Goal: Navigation & Orientation: Find specific page/section

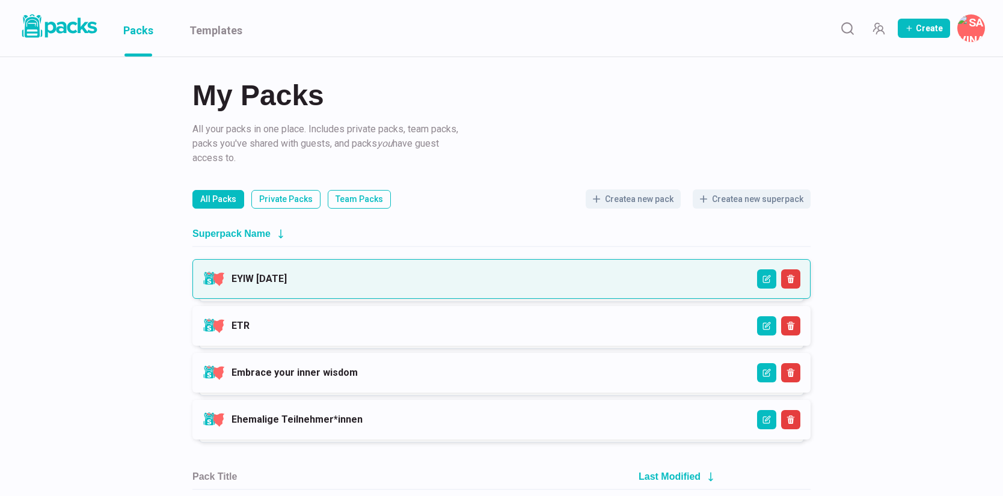
click at [287, 273] on link "EYIW [DATE]" at bounding box center [259, 278] width 55 height 11
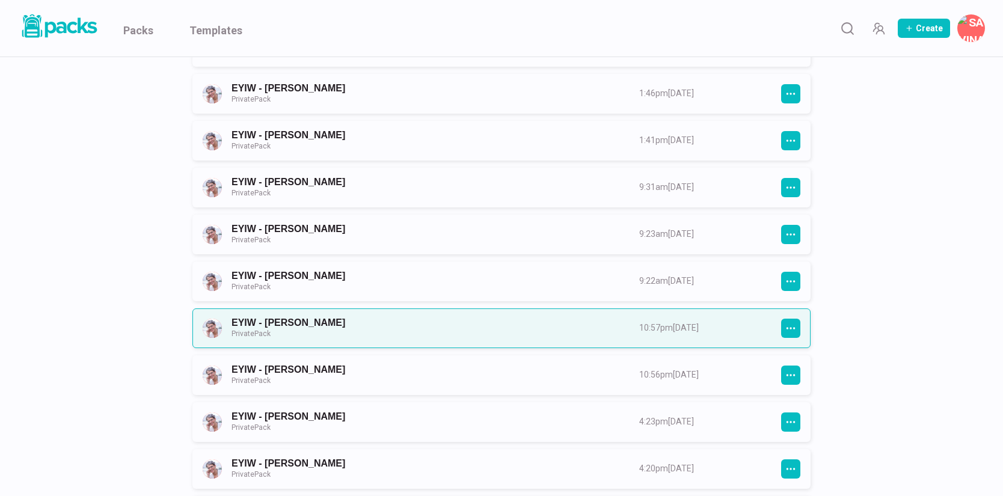
scroll to position [643, 0]
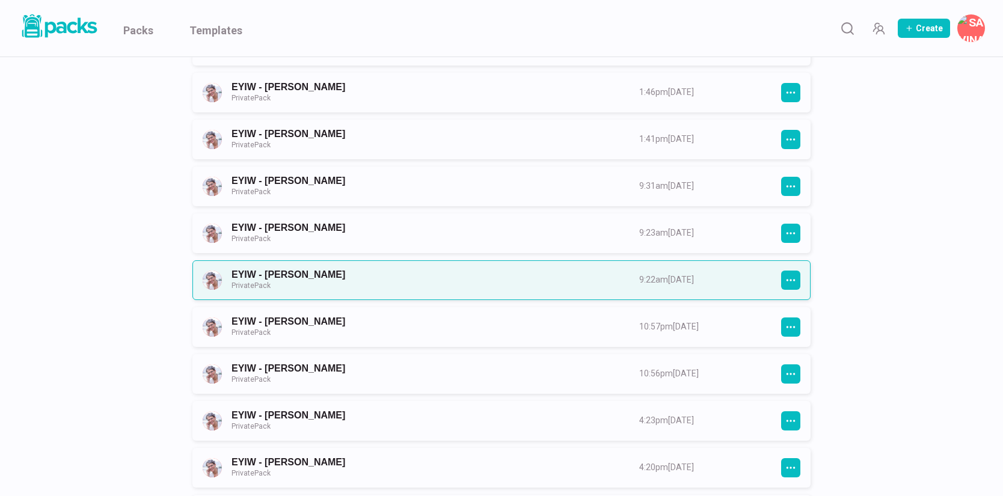
click at [458, 272] on link "EYIW - [PERSON_NAME] Private Pack" at bounding box center [425, 280] width 386 height 22
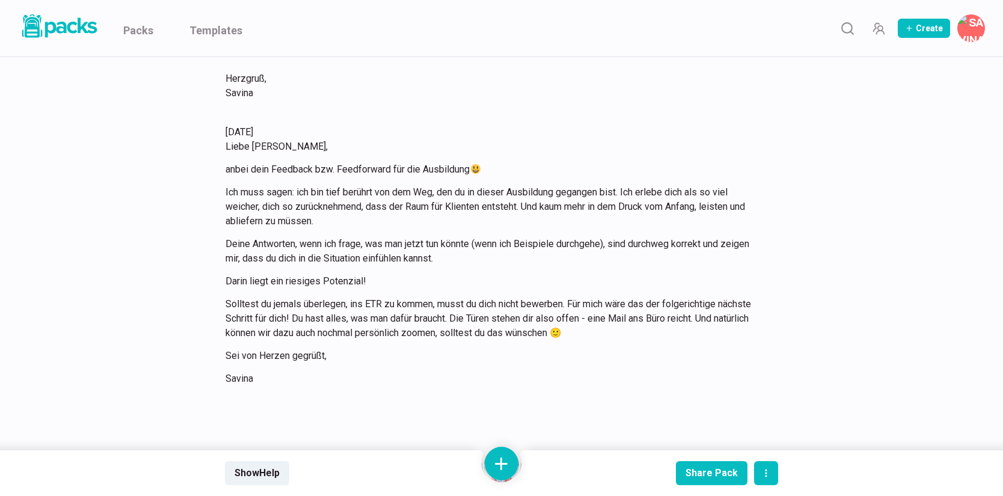
scroll to position [1286, 0]
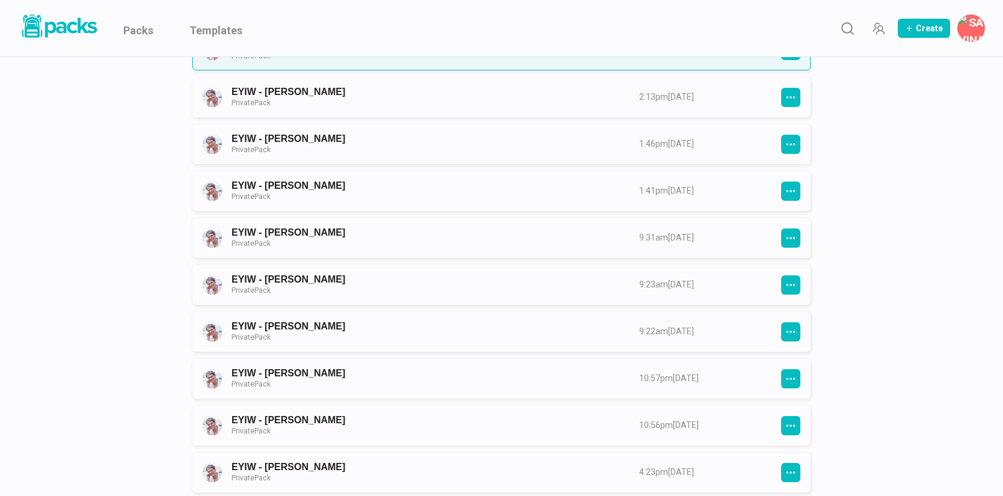
scroll to position [597, 0]
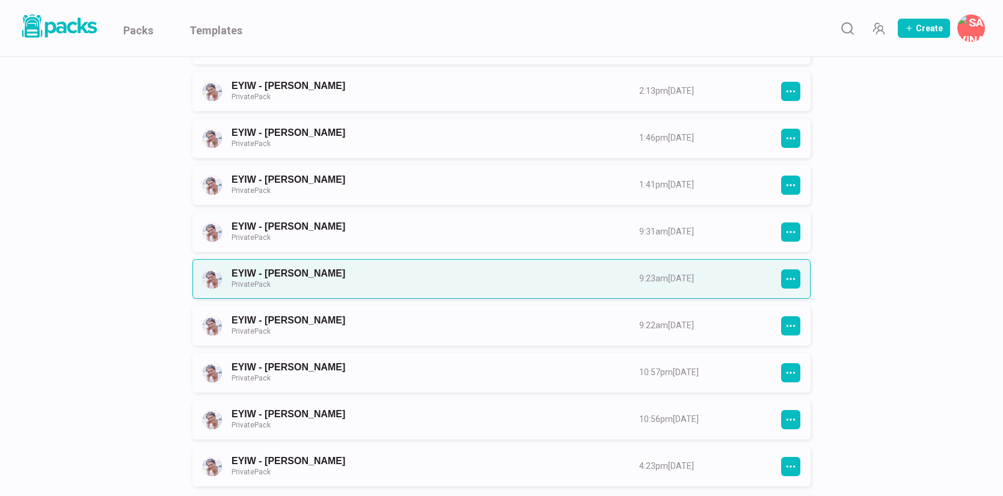
click at [305, 283] on link "EYIW - [PERSON_NAME] Private Pack" at bounding box center [425, 279] width 386 height 22
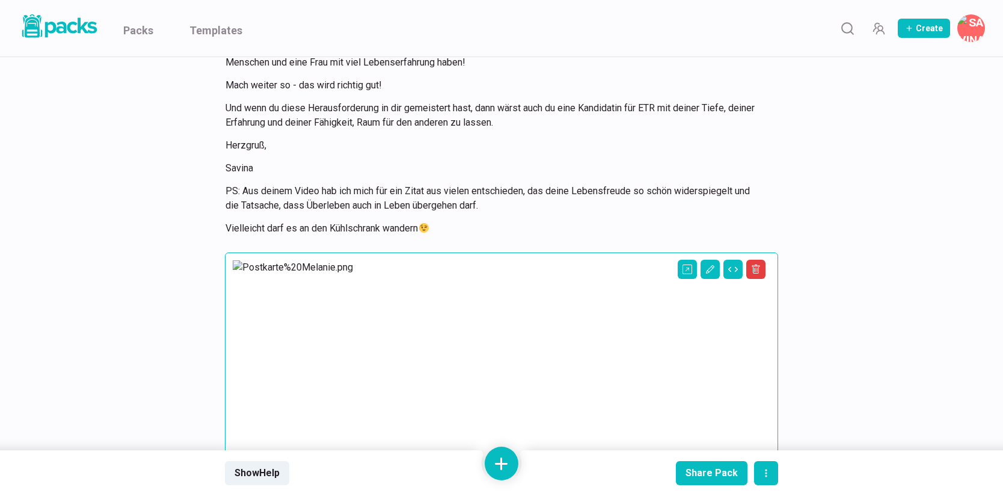
scroll to position [360, 0]
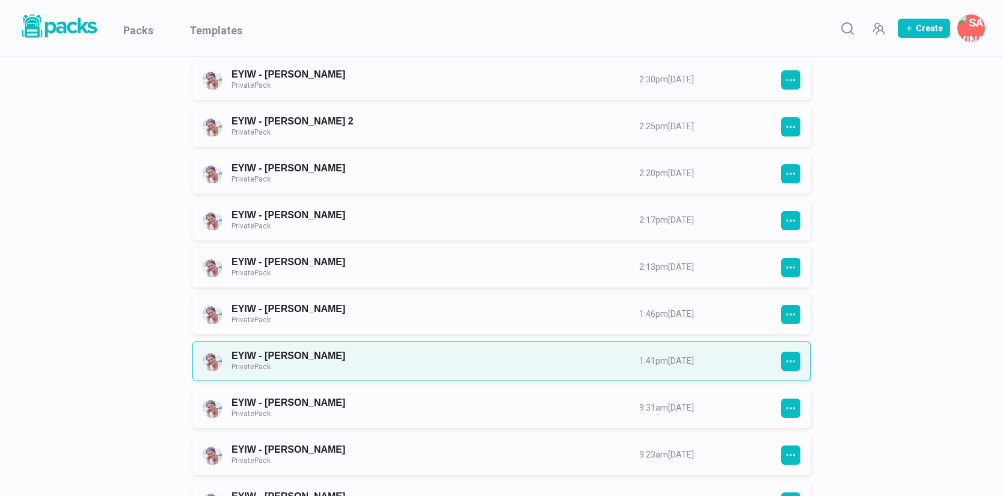
scroll to position [423, 0]
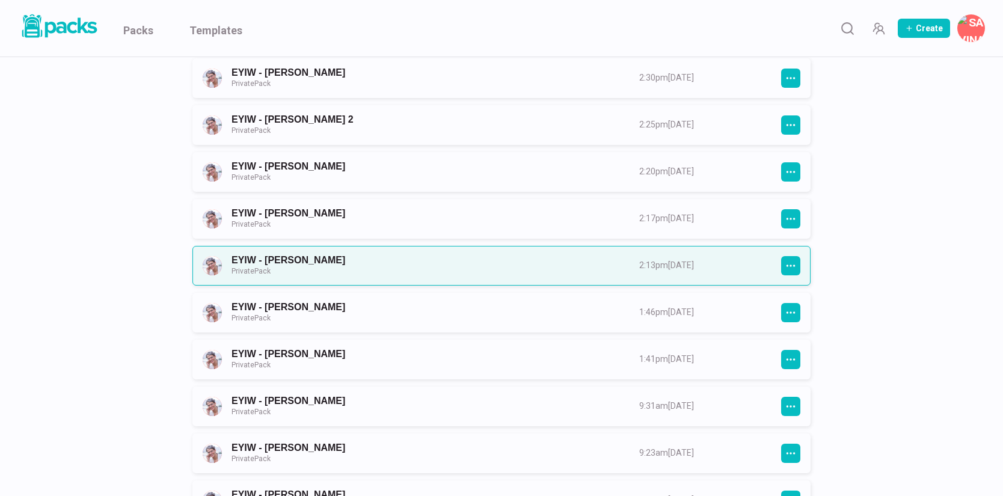
click at [290, 262] on link "EYIW - [PERSON_NAME] Private Pack" at bounding box center [425, 265] width 386 height 22
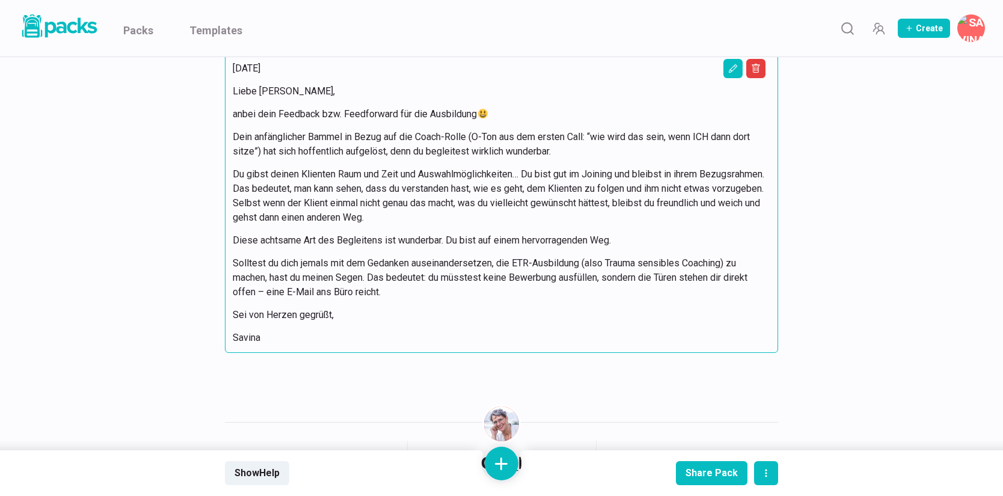
scroll to position [340, 0]
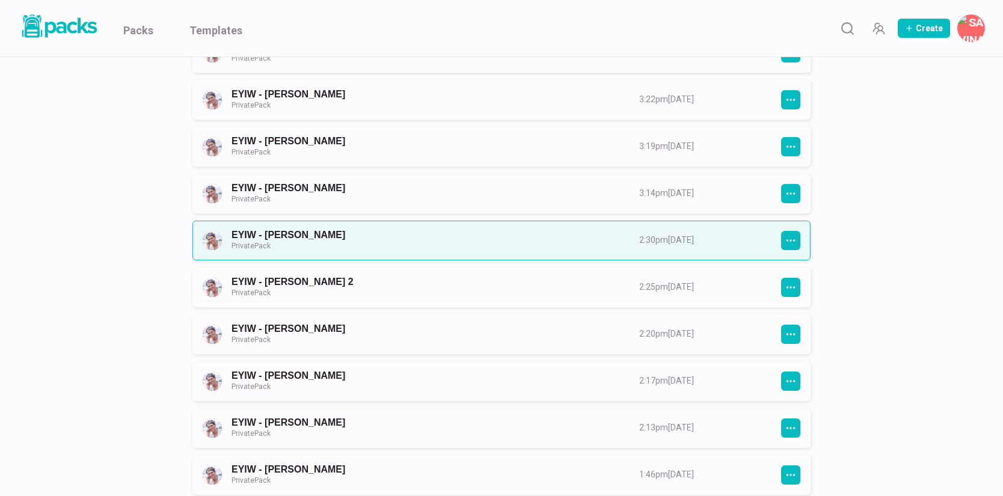
scroll to position [263, 0]
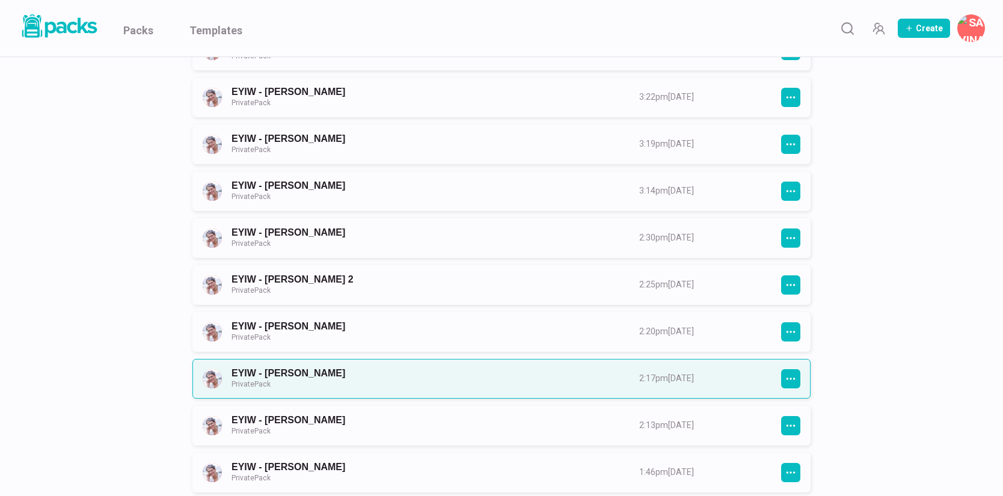
click at [286, 371] on link "EYIW - [PERSON_NAME] Private Pack" at bounding box center [425, 378] width 386 height 22
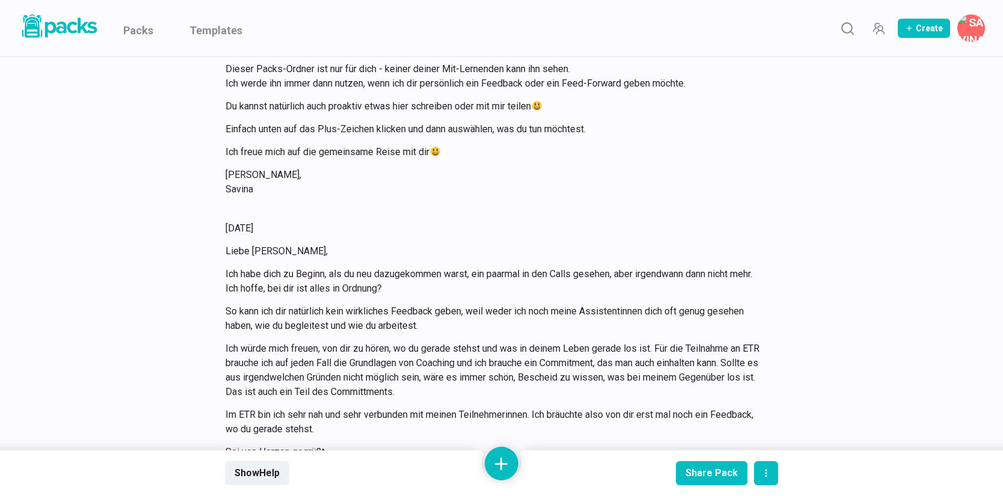
scroll to position [185, 0]
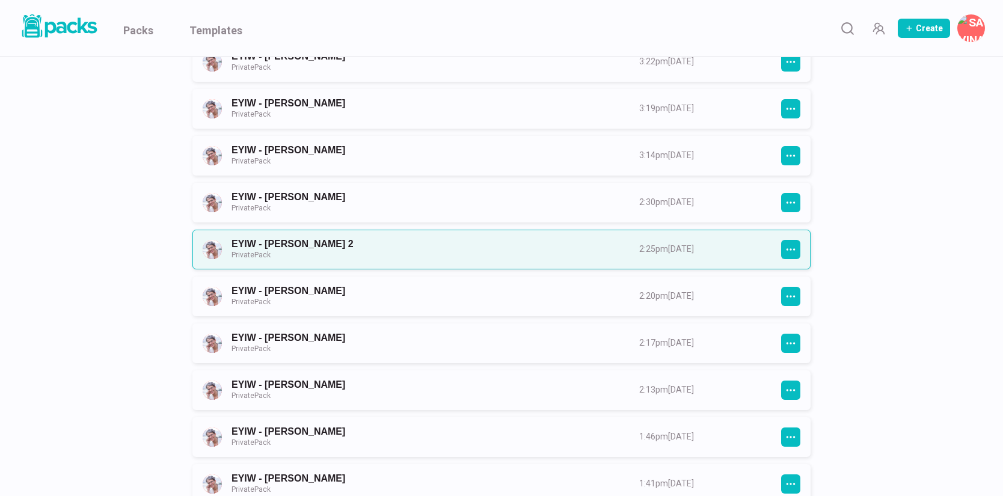
scroll to position [299, 0]
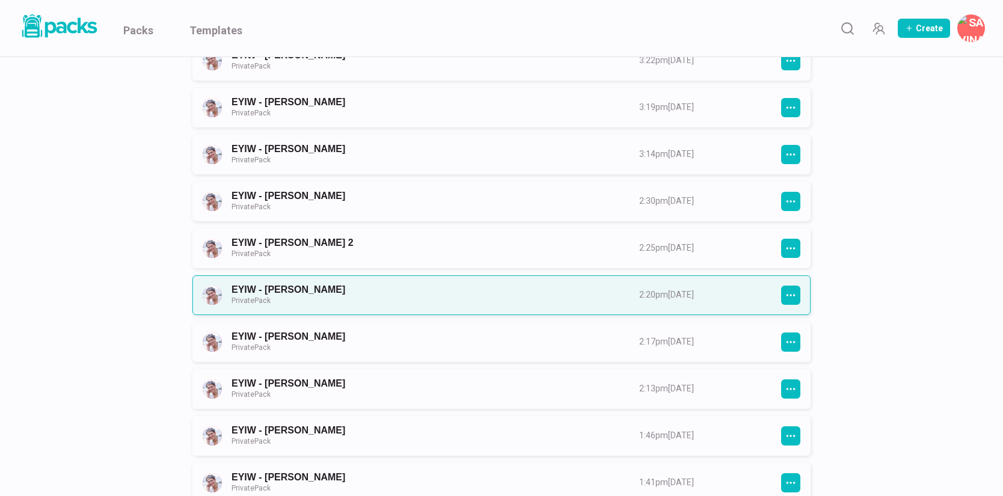
click at [266, 286] on link "EYIW - [PERSON_NAME] Private Pack" at bounding box center [425, 295] width 386 height 22
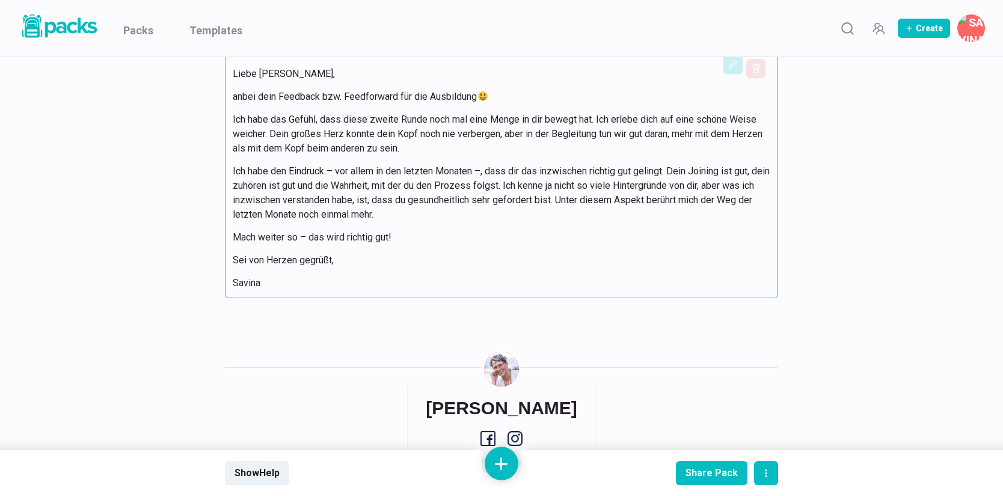
scroll to position [4505, 0]
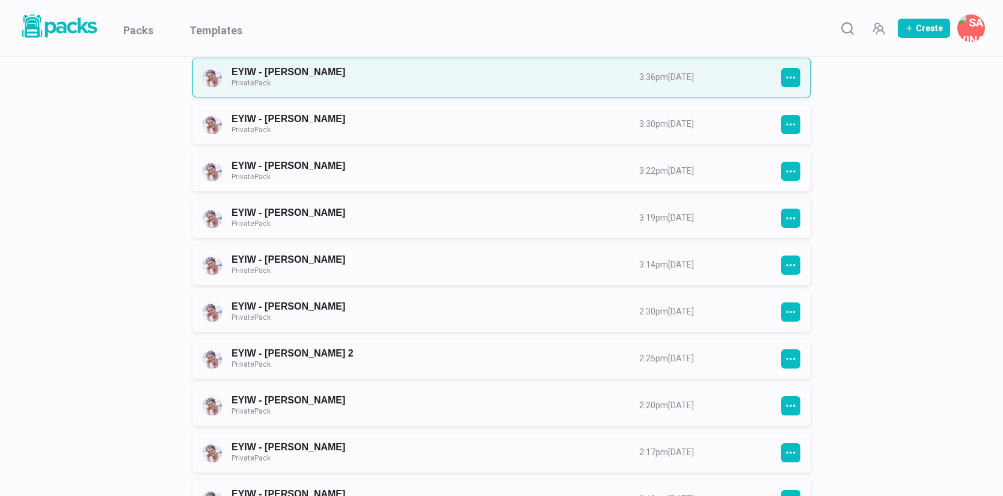
scroll to position [265, 0]
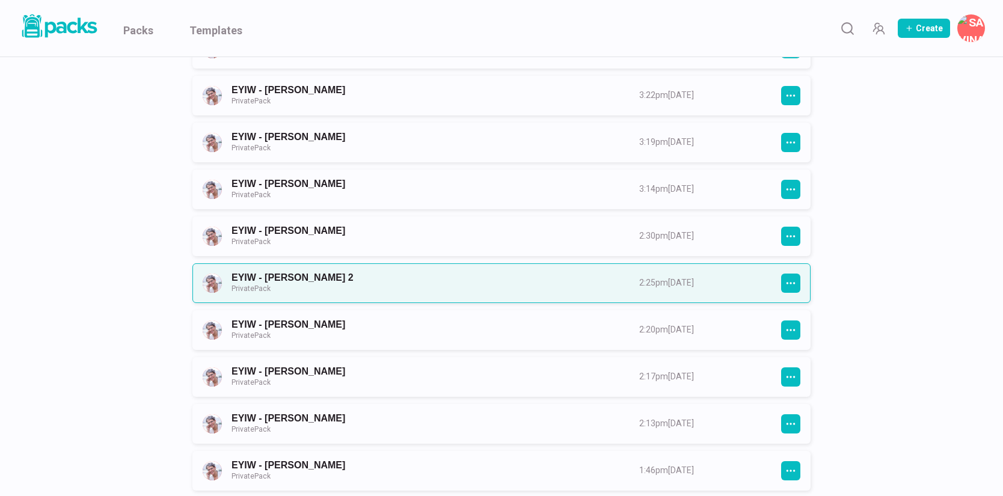
click at [277, 273] on link "EYIW - [PERSON_NAME] 2 Private Pack" at bounding box center [425, 283] width 386 height 22
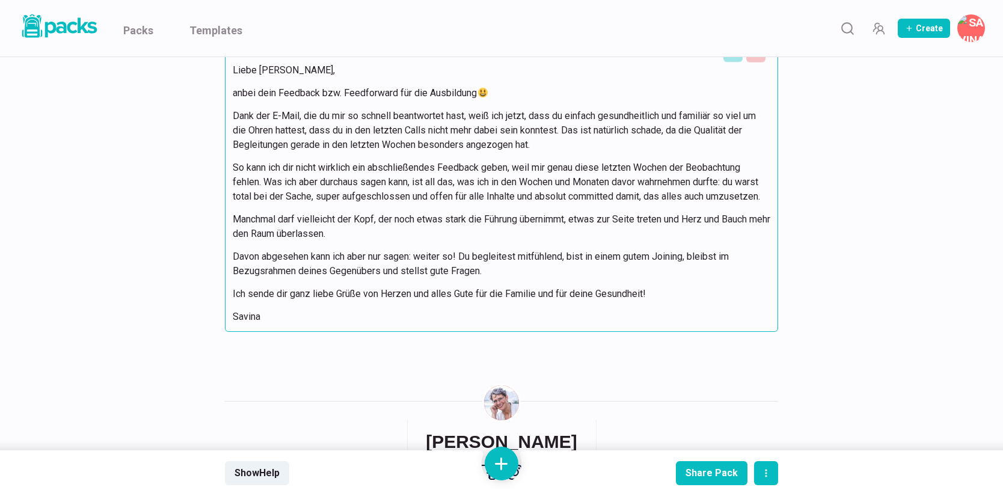
scroll to position [1600, 0]
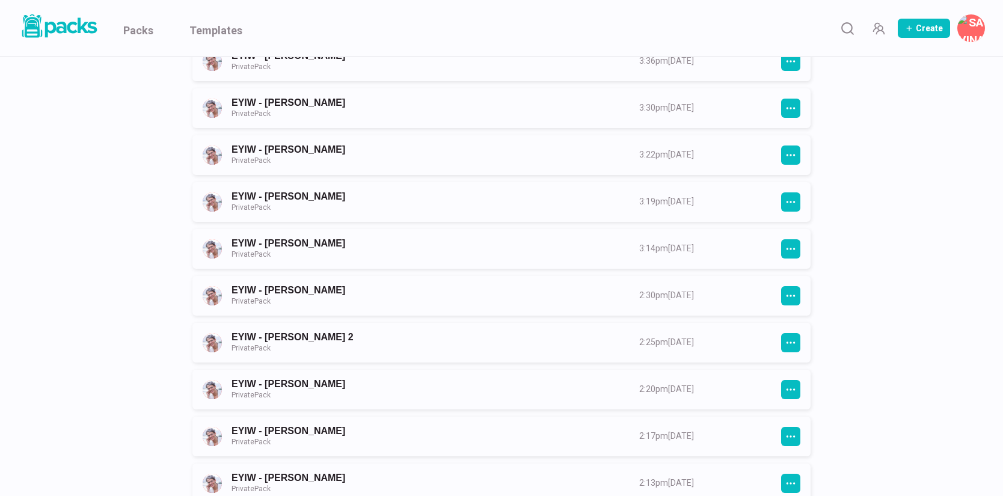
scroll to position [198, 0]
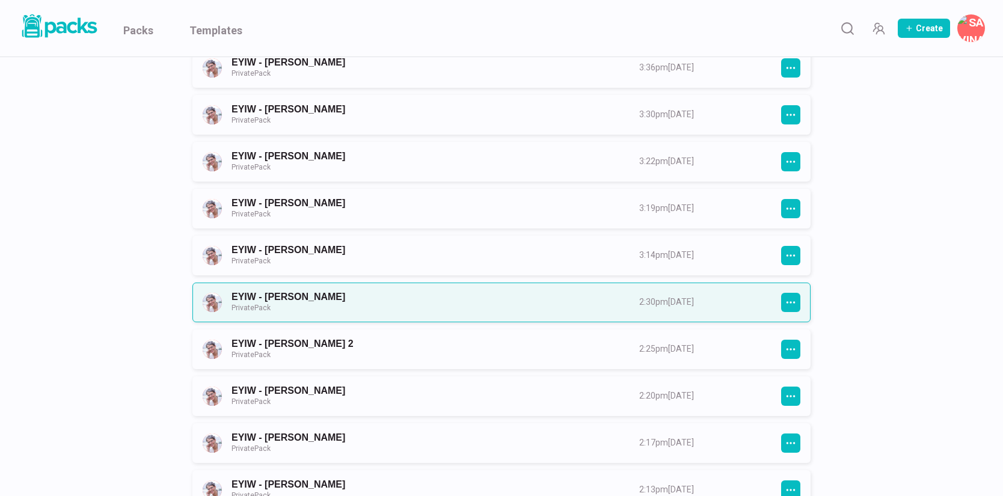
click at [280, 292] on link "EYIW - [PERSON_NAME] Private Pack" at bounding box center [425, 302] width 386 height 22
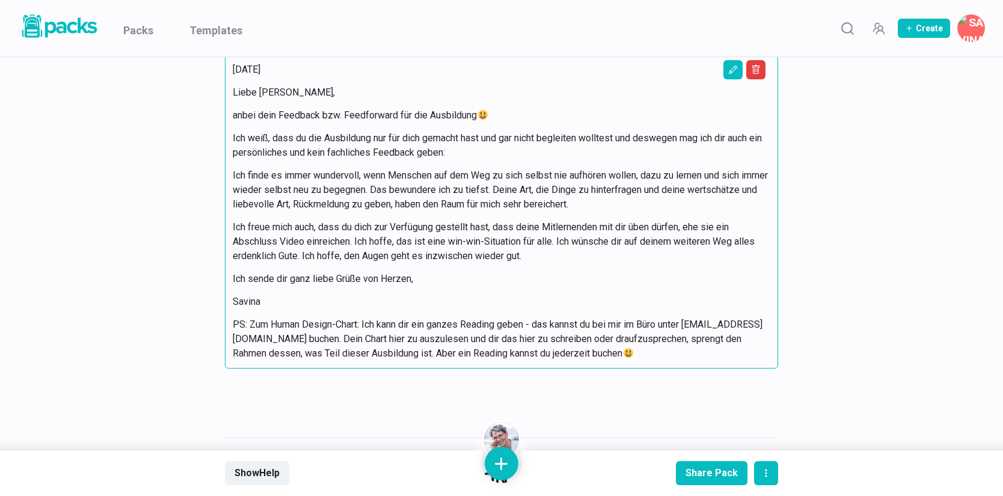
scroll to position [1459, 0]
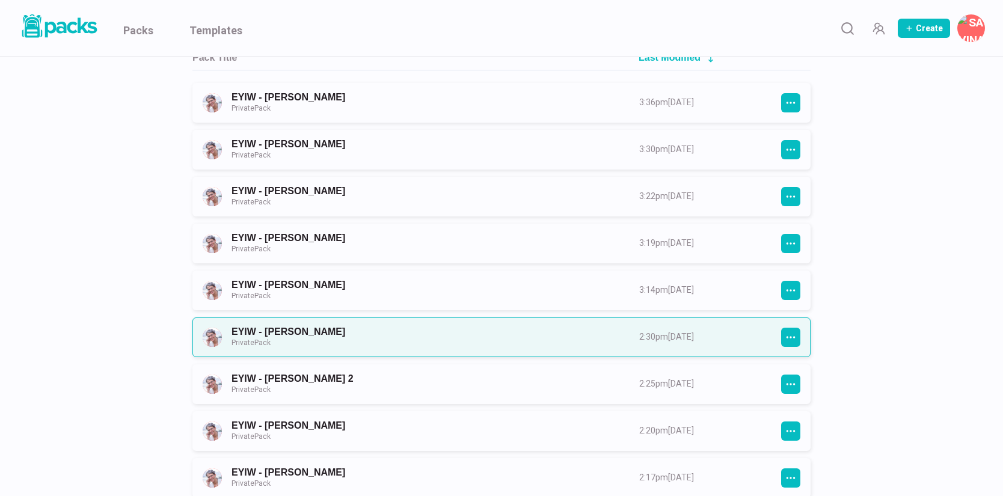
scroll to position [150, 0]
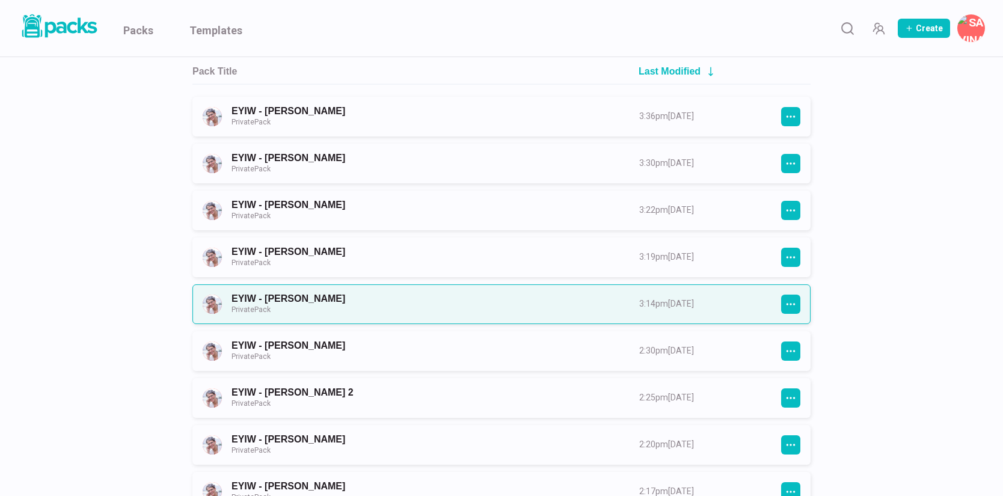
click at [284, 296] on link "EYIW - [PERSON_NAME] Private Pack" at bounding box center [425, 304] width 386 height 22
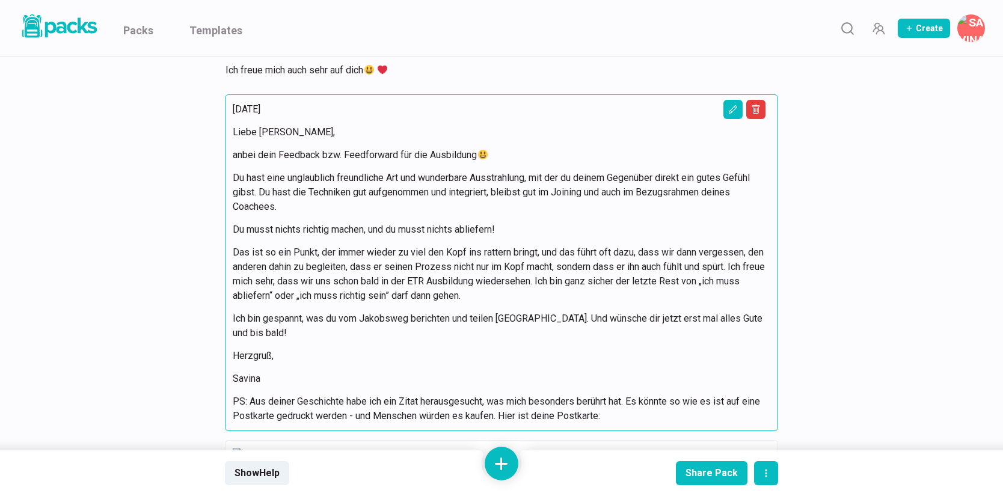
scroll to position [2266, 0]
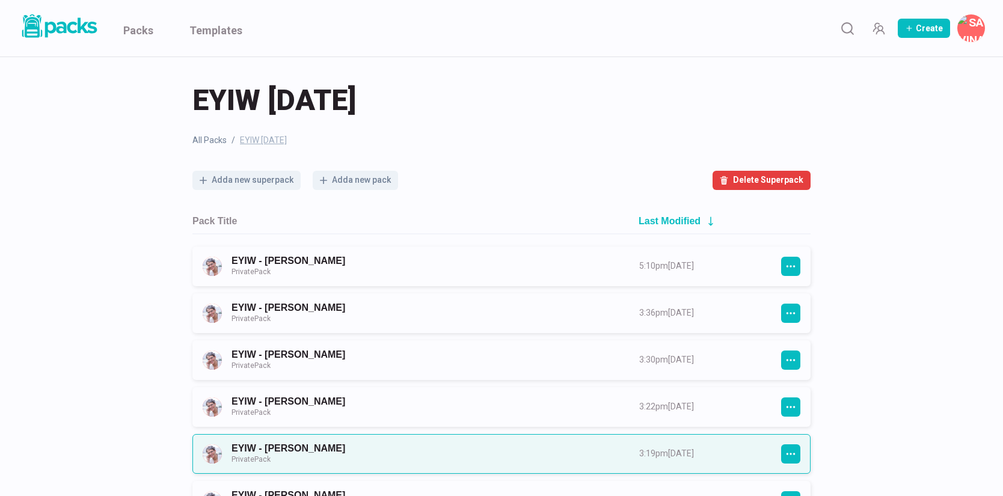
click at [308, 443] on link "EYIW - [PERSON_NAME] Private Pack" at bounding box center [425, 454] width 386 height 22
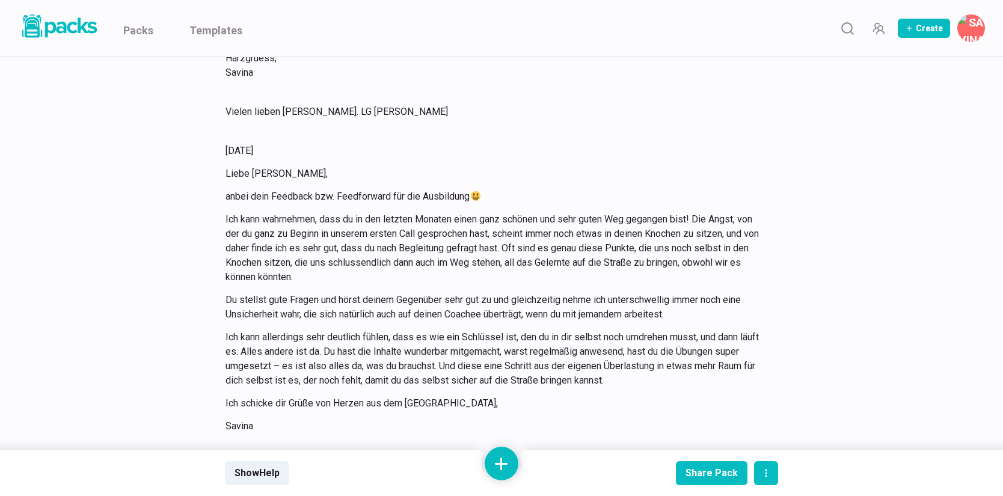
scroll to position [740, 0]
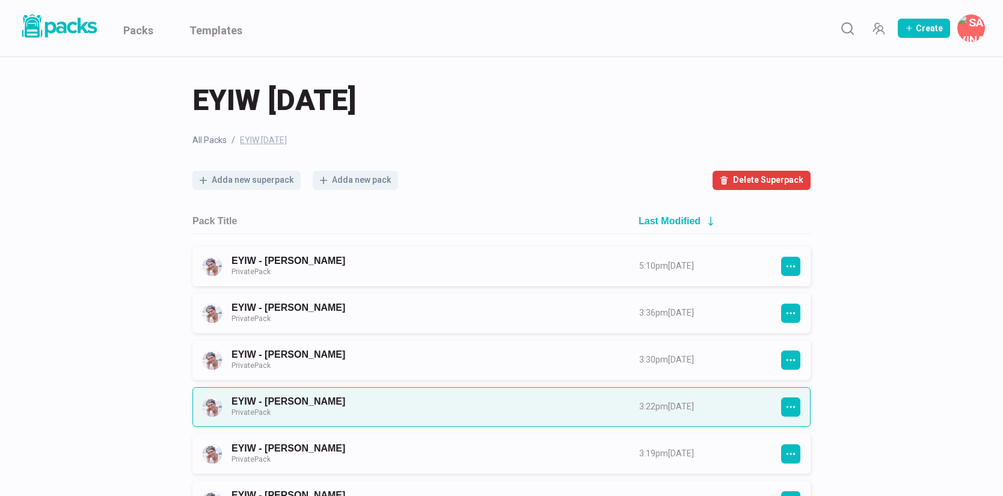
click at [302, 399] on link "EYIW - [PERSON_NAME] Private Pack" at bounding box center [425, 407] width 386 height 22
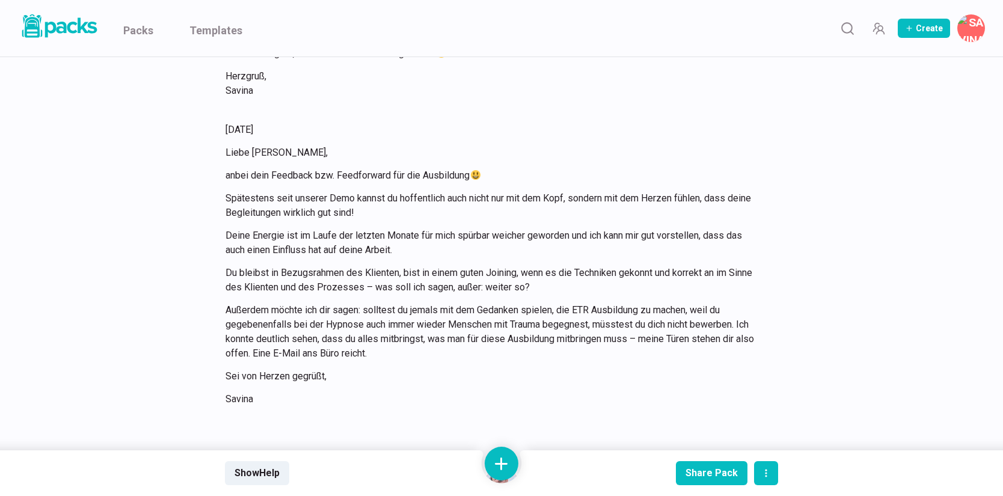
scroll to position [1521, 0]
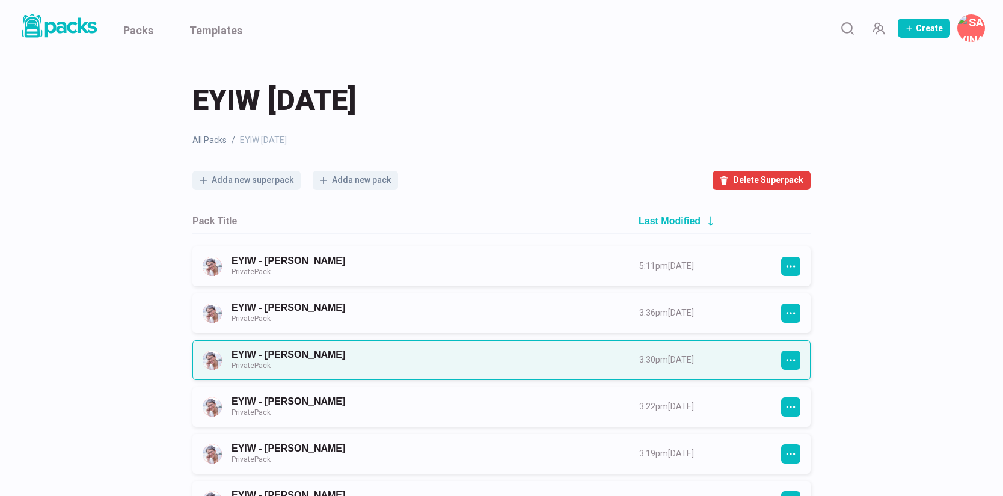
click at [300, 364] on link "EYIW - [PERSON_NAME] Private Pack" at bounding box center [425, 360] width 386 height 22
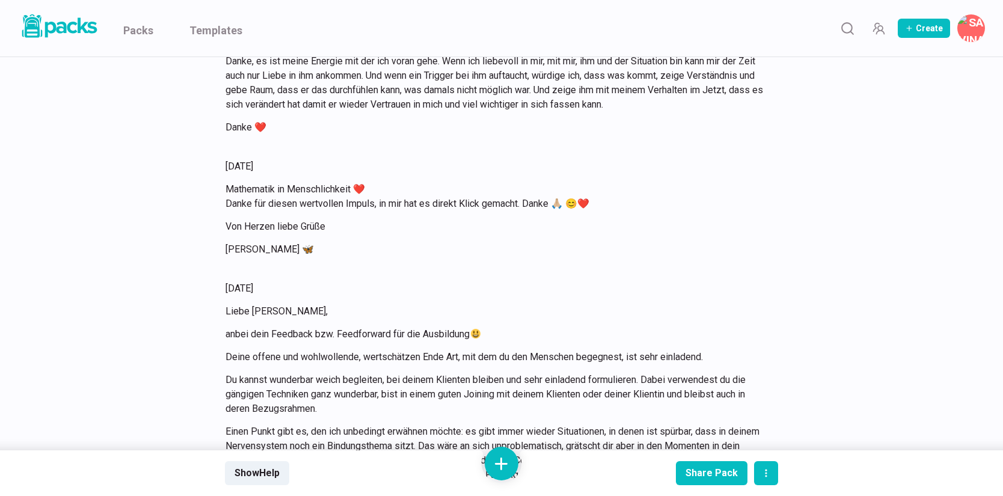
scroll to position [15599, 0]
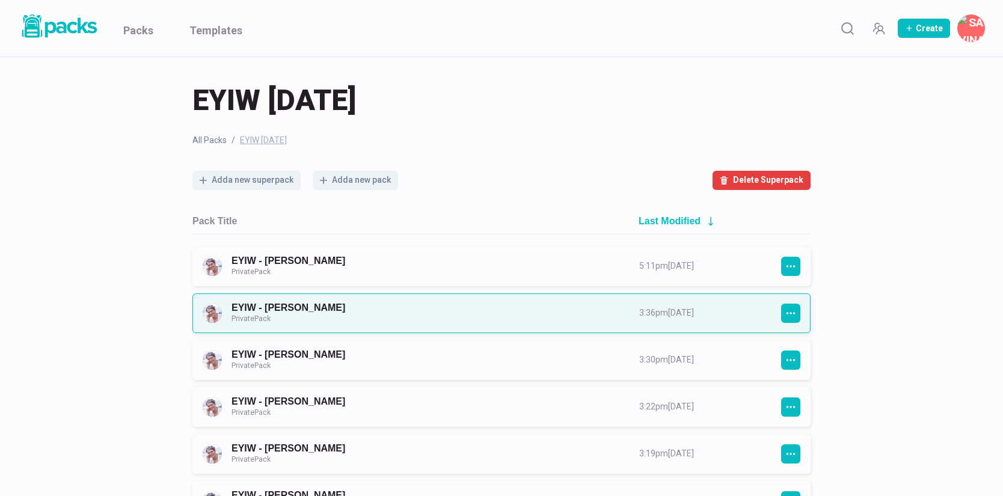
click at [285, 313] on link "EYIW - [PERSON_NAME] Private Pack" at bounding box center [425, 313] width 386 height 22
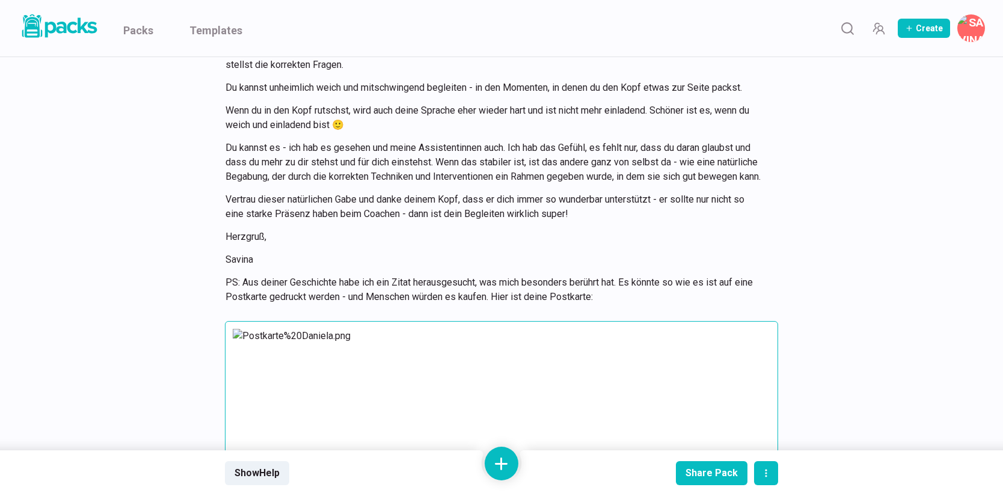
scroll to position [441, 0]
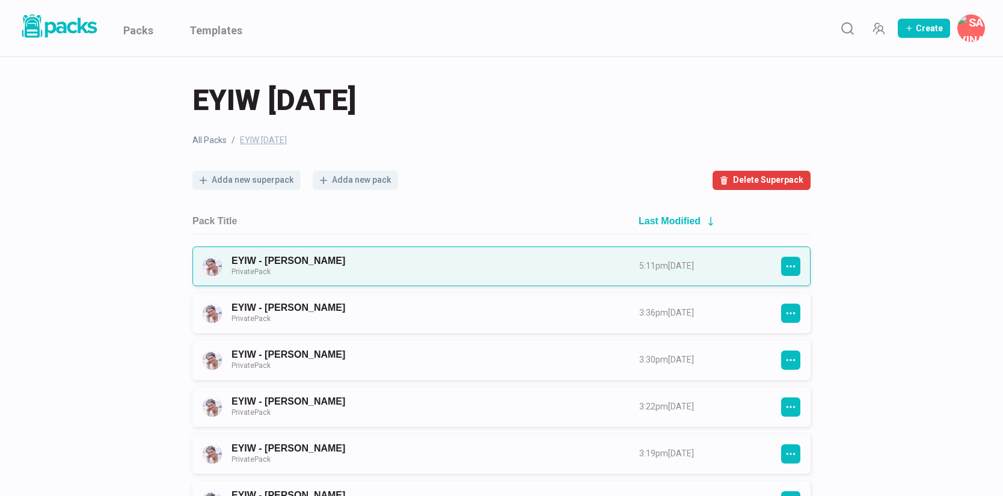
click at [281, 260] on link "EYIW - [PERSON_NAME] Private Pack" at bounding box center [425, 266] width 386 height 22
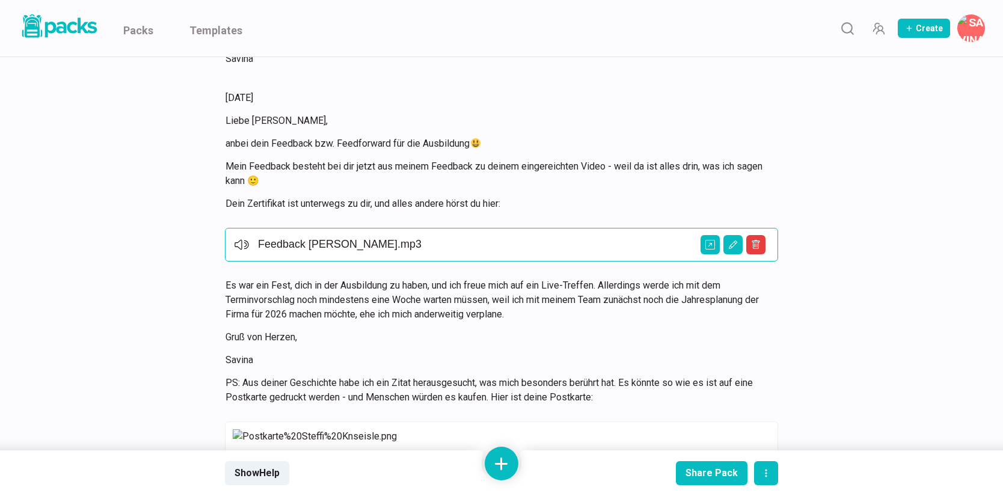
scroll to position [310, 0]
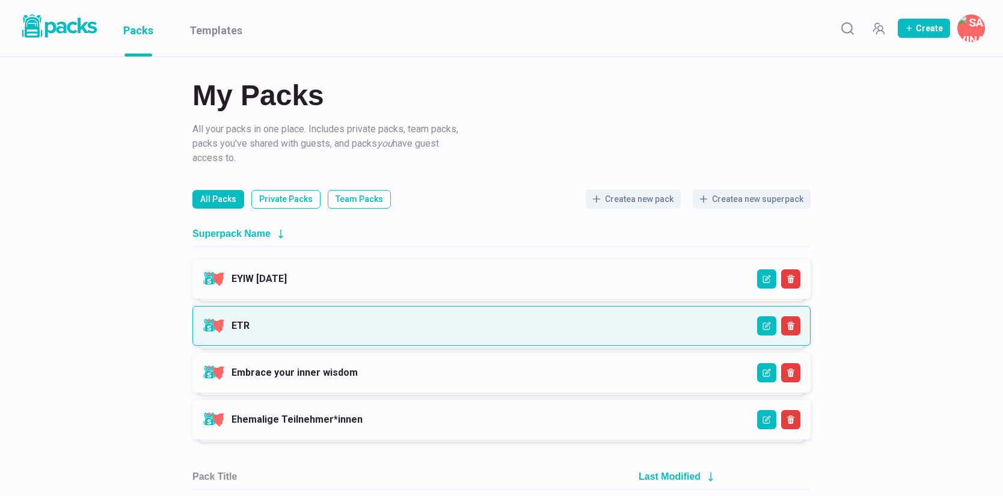
click at [250, 323] on link "ETR" at bounding box center [241, 325] width 18 height 11
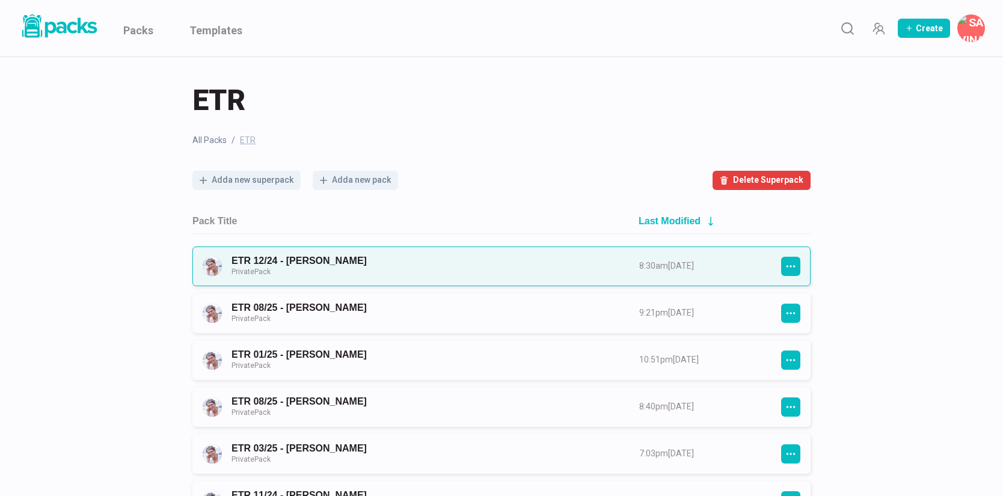
click at [312, 259] on link "ETR 12/24 - [PERSON_NAME] Private Pack" at bounding box center [425, 266] width 386 height 22
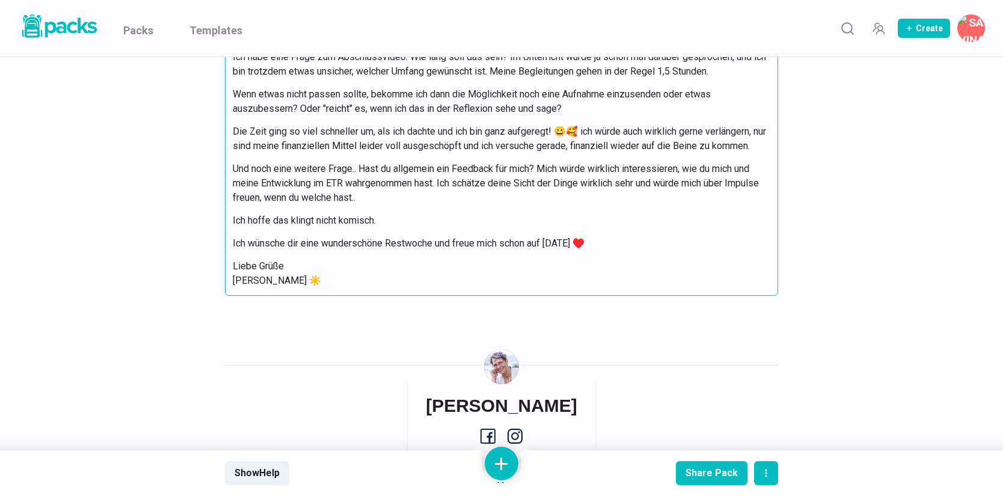
scroll to position [12321, 0]
